Goal: Task Accomplishment & Management: Manage account settings

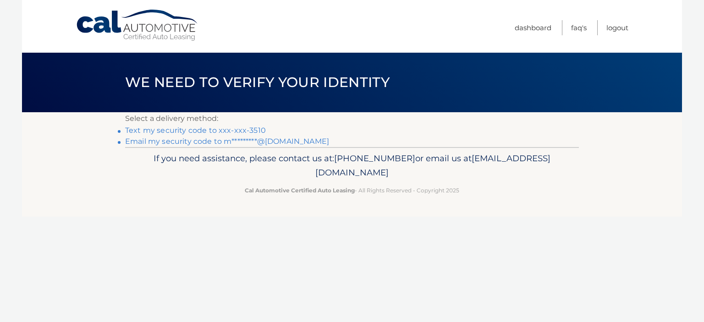
click at [243, 126] on link "Text my security code to xxx-xxx-3510" at bounding box center [195, 130] width 141 height 9
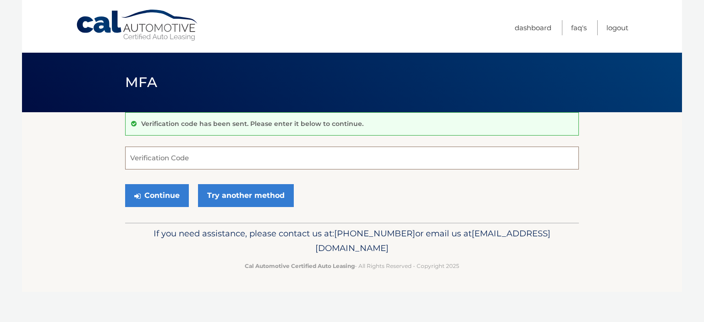
click at [261, 165] on input "Verification Code" at bounding box center [352, 158] width 454 height 23
type input "288745"
click at [178, 185] on button "Continue" at bounding box center [157, 195] width 64 height 23
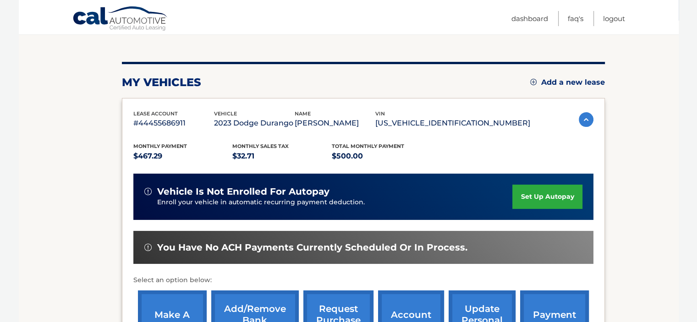
scroll to position [183, 0]
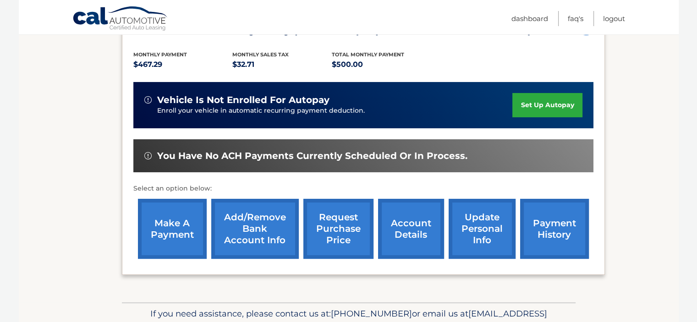
click at [174, 208] on link "make a payment" at bounding box center [172, 229] width 69 height 60
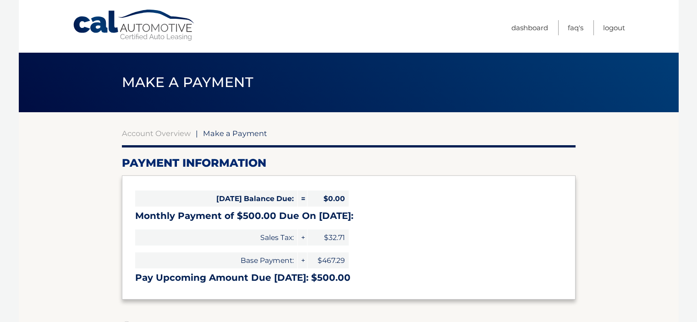
select select "NWI1MjVjMzQtOGZjMC00OWFkLTlmZWYtYjczNWJiMzUxMWQ5"
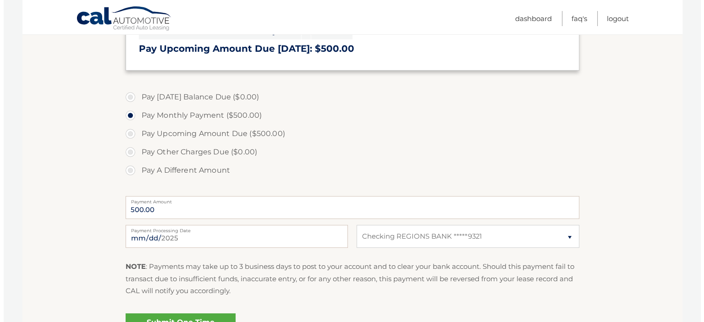
scroll to position [321, 0]
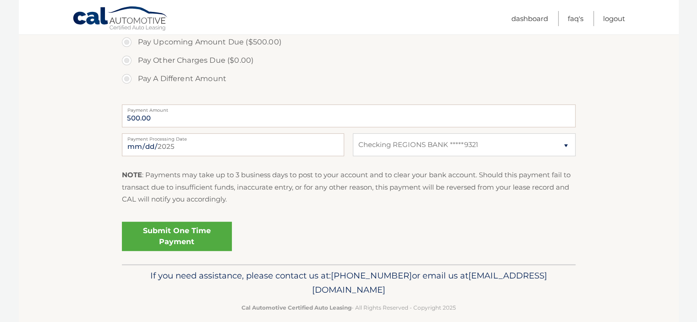
click at [165, 233] on link "Submit One Time Payment" at bounding box center [177, 236] width 110 height 29
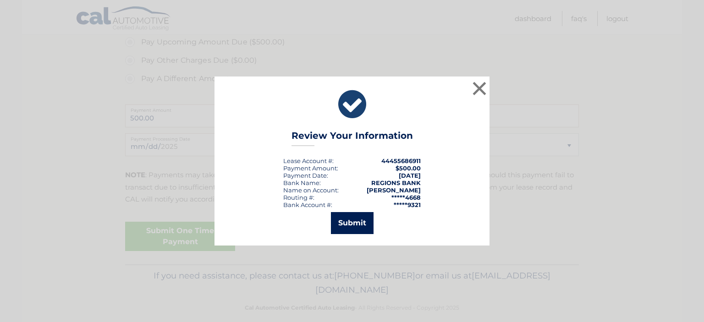
click at [338, 229] on button "Submit" at bounding box center [352, 223] width 43 height 22
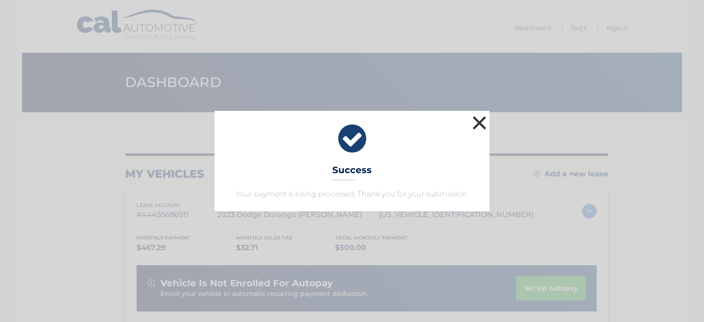
click at [483, 125] on button "×" at bounding box center [479, 123] width 18 height 18
